Goal: Task Accomplishment & Management: Use online tool/utility

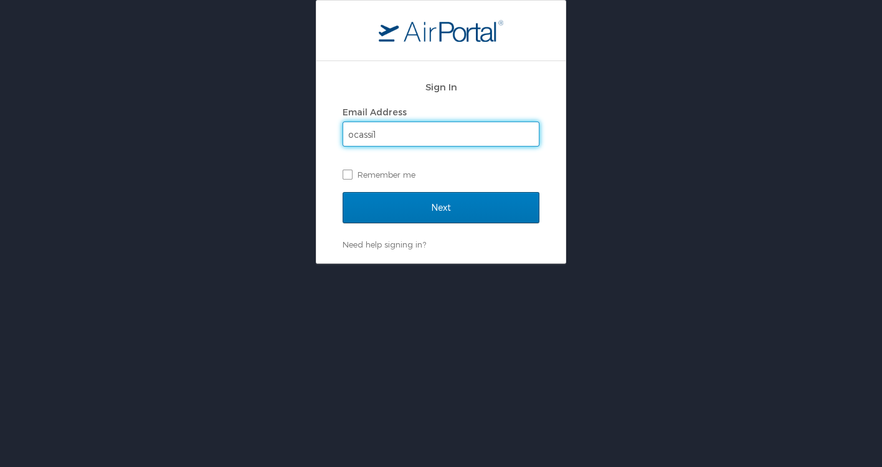
type input "[EMAIL_ADDRESS][DOMAIN_NAME]"
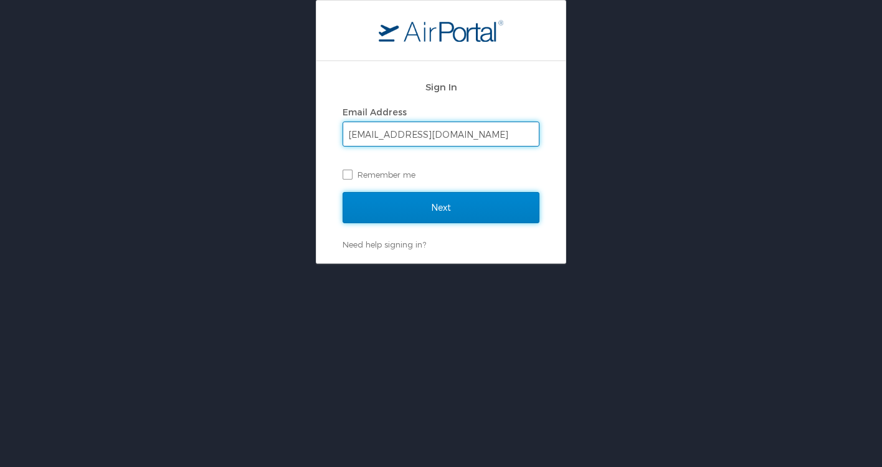
click at [434, 202] on input "Next" at bounding box center [441, 207] width 197 height 31
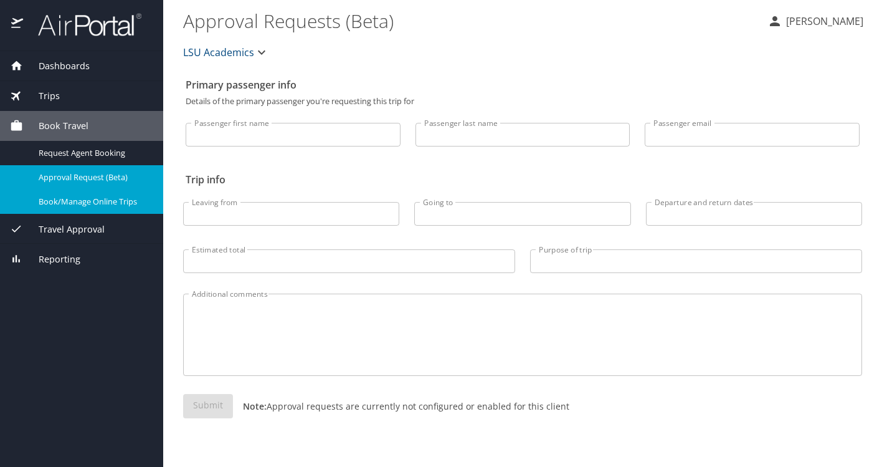
click at [60, 210] on link "Book/Manage Online Trips" at bounding box center [81, 201] width 163 height 24
